Goal: Navigation & Orientation: Find specific page/section

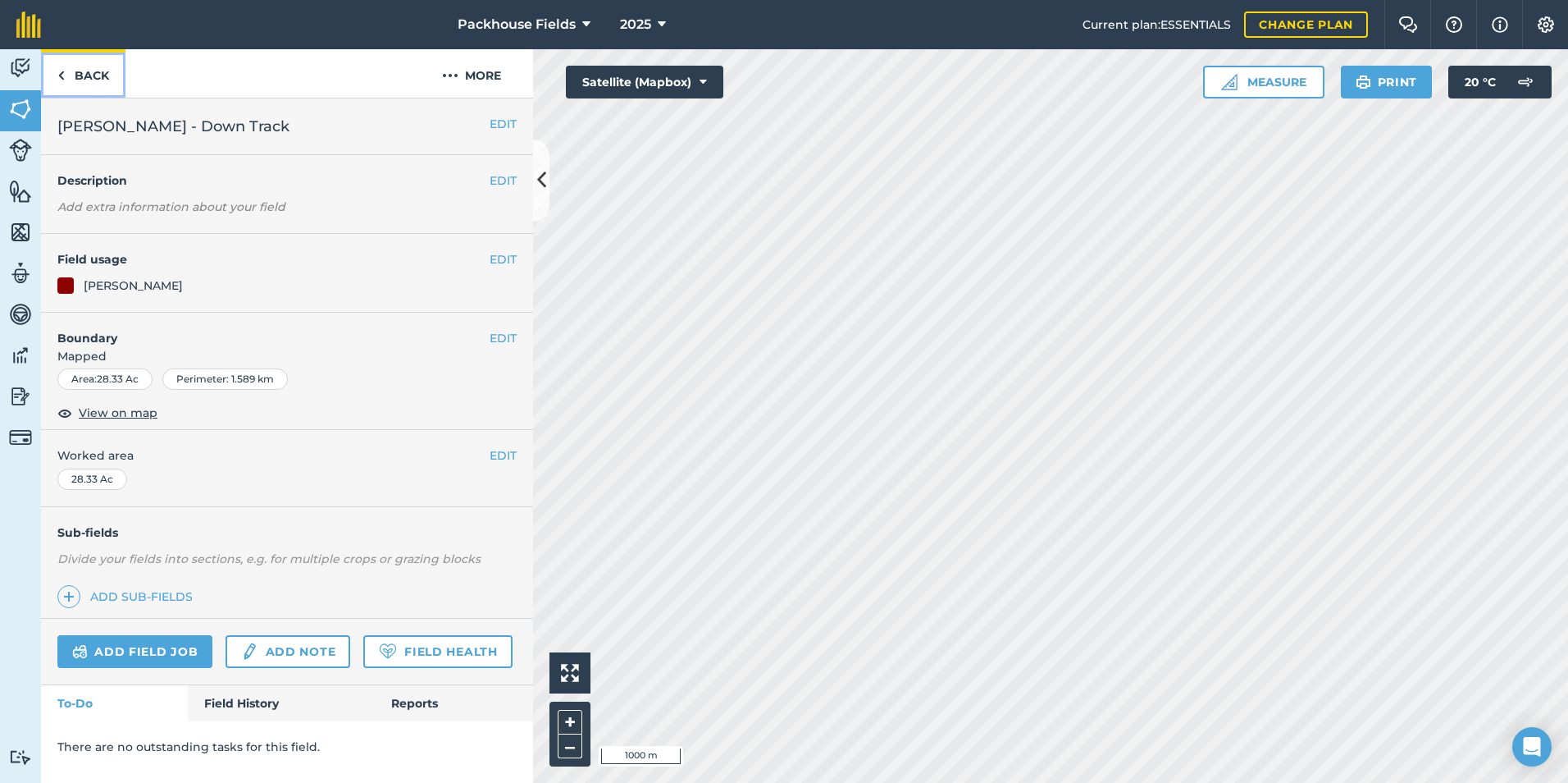
click at [94, 83] on link "Back" at bounding box center [83, 73] width 84 height 48
click at [102, 83] on link "Back" at bounding box center [83, 73] width 84 height 48
